Goal: Information Seeking & Learning: Learn about a topic

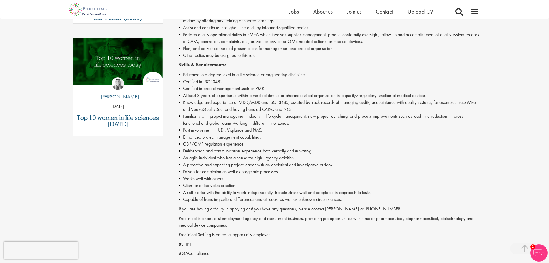
scroll to position [175, 0]
click at [418, 11] on span "Upload CV" at bounding box center [421, 11] width 26 height 7
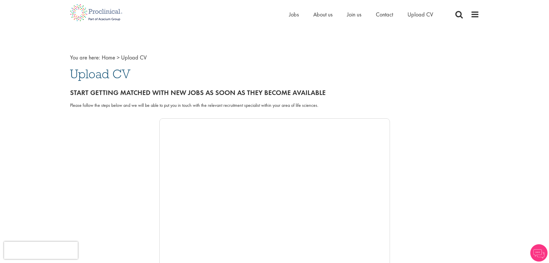
click at [296, 10] on li "Jobs" at bounding box center [294, 14] width 10 height 9
click at [295, 12] on span "Jobs" at bounding box center [294, 14] width 10 height 7
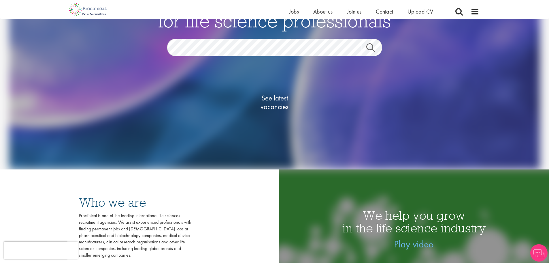
scroll to position [57, 0]
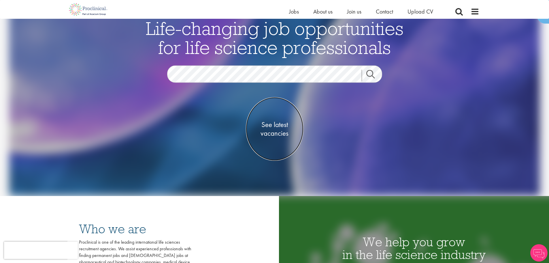
click at [274, 124] on span "See latest vacancies" at bounding box center [275, 128] width 58 height 17
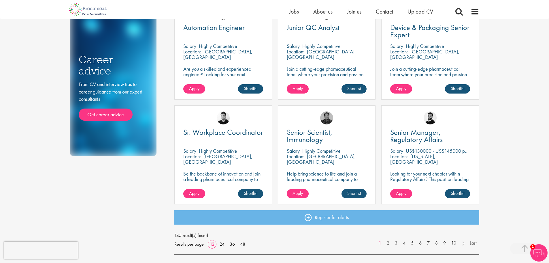
scroll to position [339, 0]
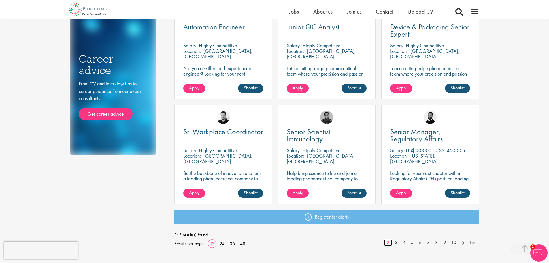
click at [388, 241] on link "2" at bounding box center [388, 242] width 8 height 7
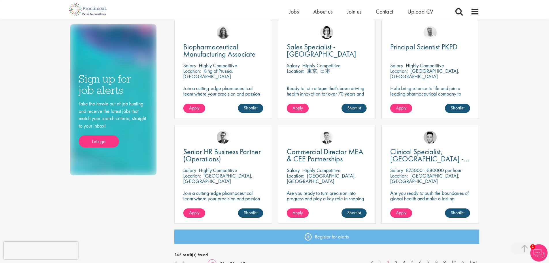
scroll to position [374, 0]
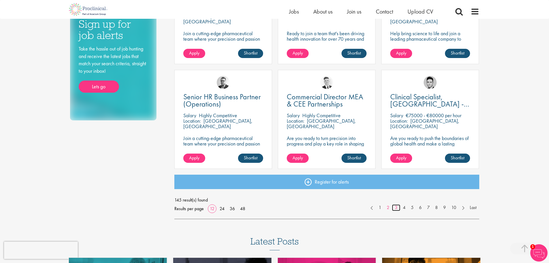
click at [394, 205] on link "3" at bounding box center [396, 207] width 8 height 7
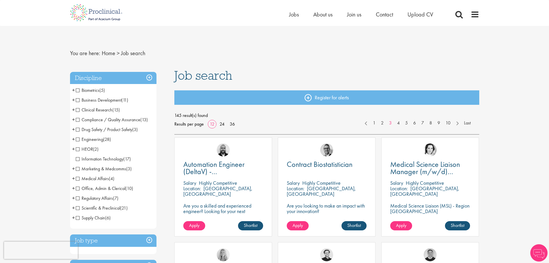
click at [78, 119] on span "Compliance / Quality Assurance" at bounding box center [108, 119] width 65 height 6
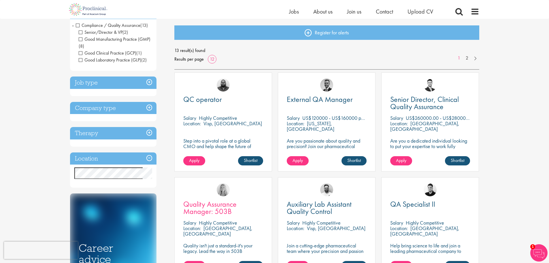
scroll to position [56, 0]
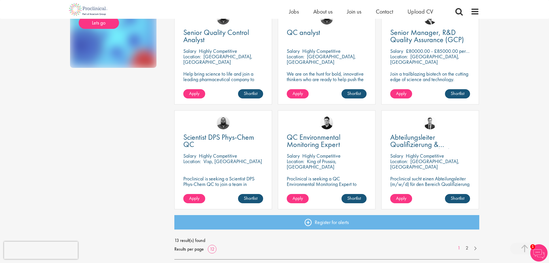
scroll to position [391, 0]
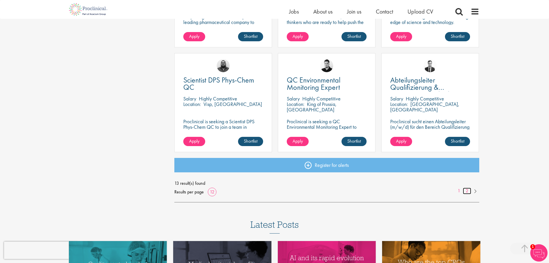
click at [468, 190] on link "2" at bounding box center [467, 190] width 8 height 7
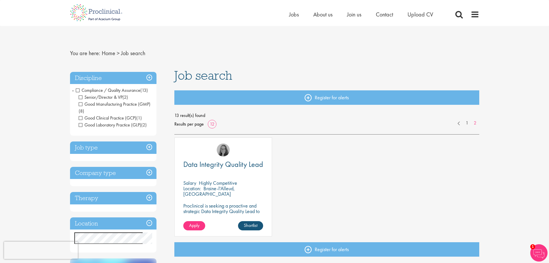
click at [78, 90] on span "Compliance / Quality Assurance" at bounding box center [108, 90] width 65 height 6
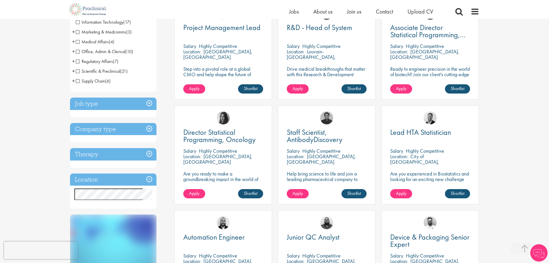
scroll to position [130, 0]
click at [150, 128] on h3 "Company type" at bounding box center [113, 129] width 86 height 12
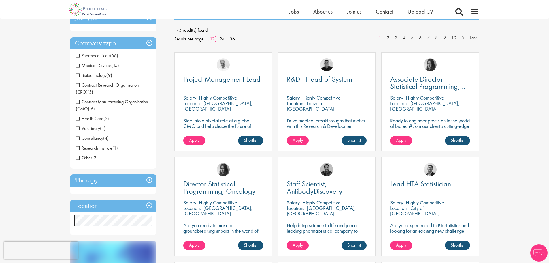
scroll to position [78, 0]
click at [78, 65] on span "Medical Devices" at bounding box center [94, 66] width 36 height 6
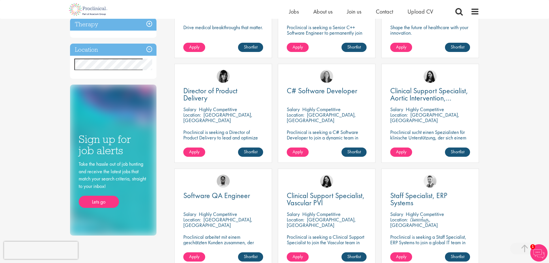
scroll to position [171, 0]
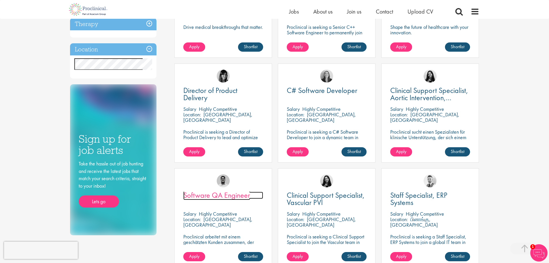
click at [223, 197] on span "Software QA Engineer" at bounding box center [216, 195] width 67 height 10
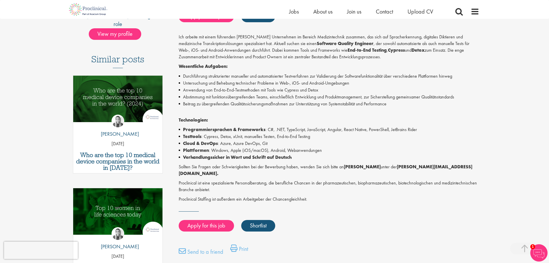
scroll to position [134, 0]
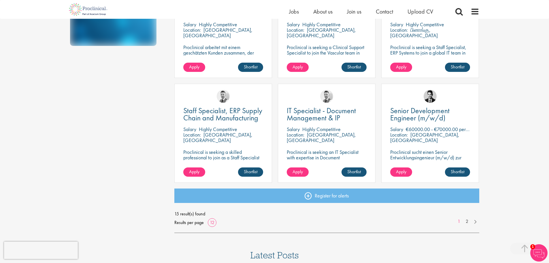
scroll to position [361, 0]
click at [467, 221] on link "2" at bounding box center [467, 221] width 8 height 7
